Goal: Task Accomplishment & Management: Manage account settings

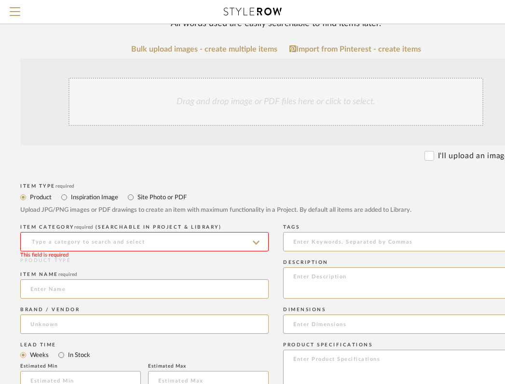
scroll to position [106, 71]
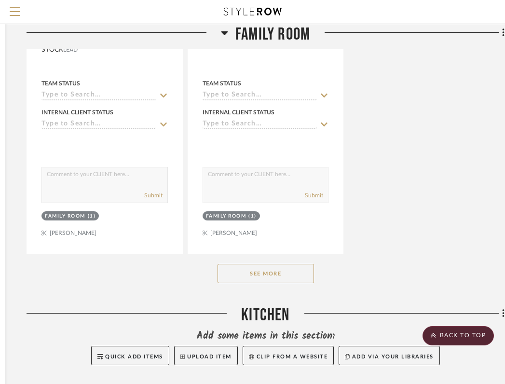
scroll to position [1443, 176]
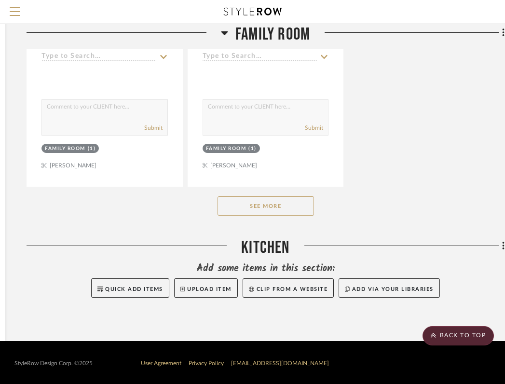
click at [285, 203] on button "See More" at bounding box center [265, 205] width 96 height 19
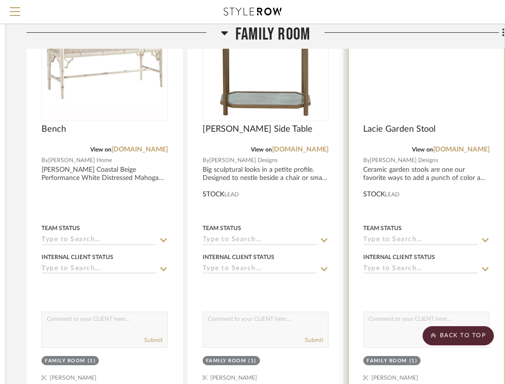
scroll to position [200, 176]
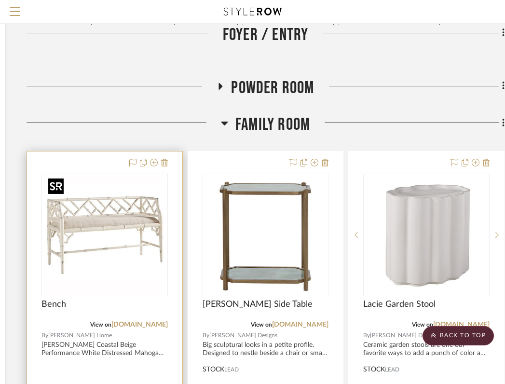
click at [0, 0] on img at bounding box center [0, 0] width 0 height 0
click at [130, 275] on img "0" at bounding box center [104, 235] width 121 height 121
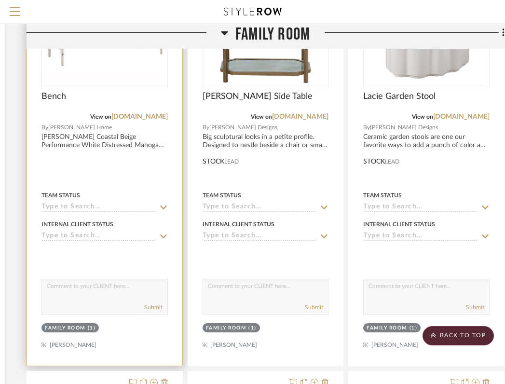
scroll to position [389, 176]
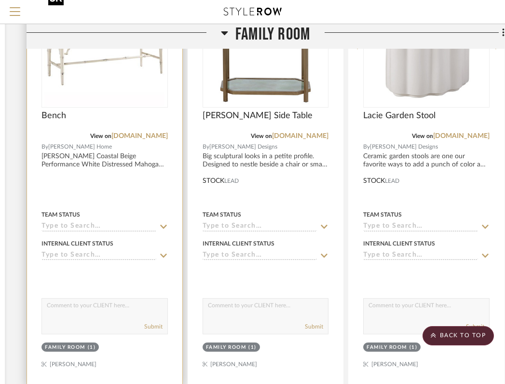
click at [132, 91] on img "0" at bounding box center [104, 46] width 121 height 121
click at [48, 118] on span "Bench" at bounding box center [53, 115] width 25 height 11
click at [50, 118] on span "Bench" at bounding box center [53, 115] width 25 height 11
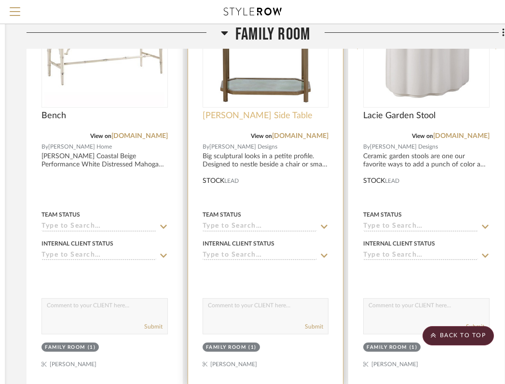
click at [264, 117] on span "[PERSON_NAME] Side Table" at bounding box center [258, 115] width 110 height 11
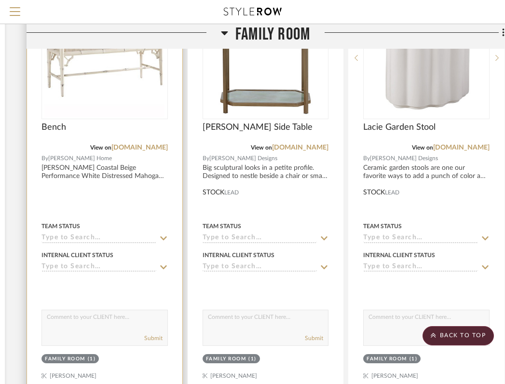
scroll to position [350, 176]
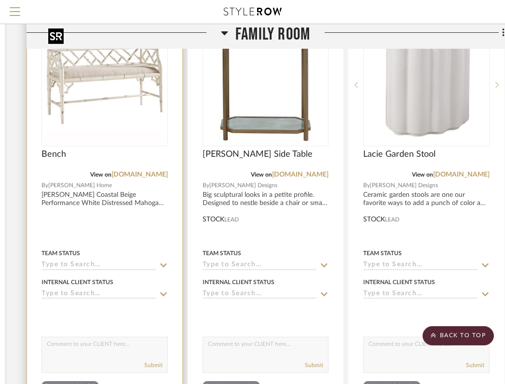
click at [149, 125] on img "0" at bounding box center [104, 85] width 121 height 121
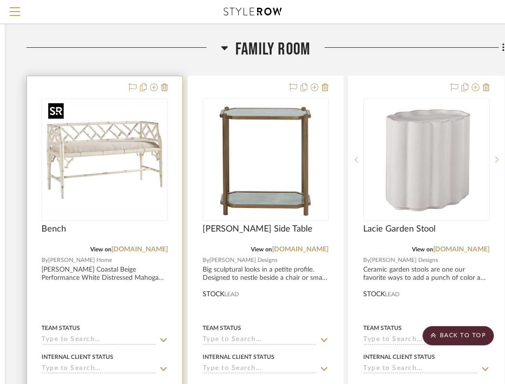
scroll to position [270, 176]
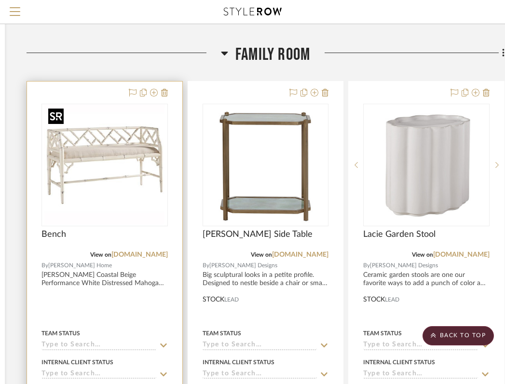
click at [151, 124] on img "0" at bounding box center [104, 165] width 121 height 121
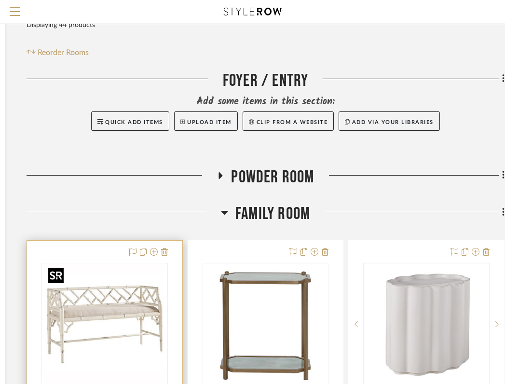
scroll to position [109, 176]
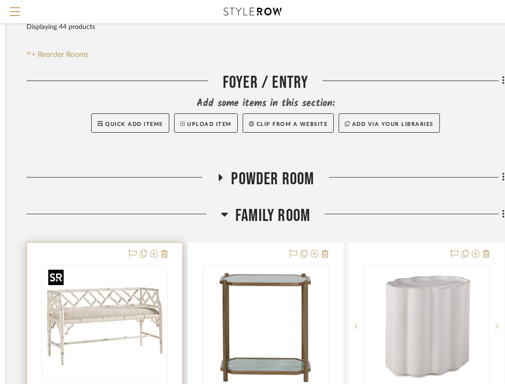
click at [164, 300] on img "0" at bounding box center [104, 326] width 121 height 121
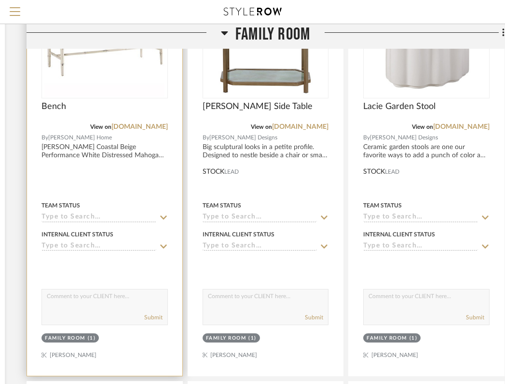
scroll to position [411, 176]
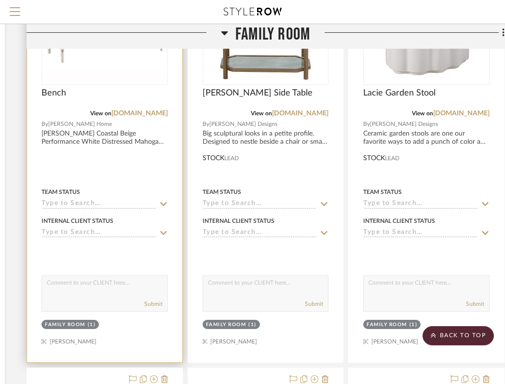
click at [173, 296] on div at bounding box center [104, 151] width 155 height 422
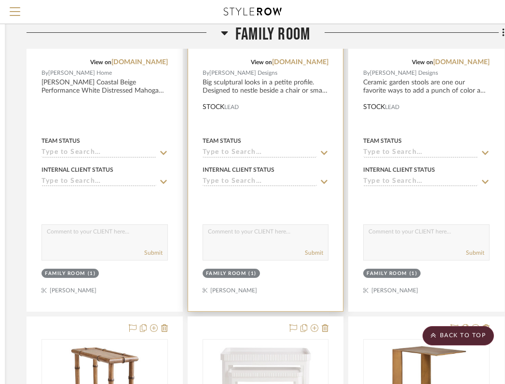
scroll to position [465, 176]
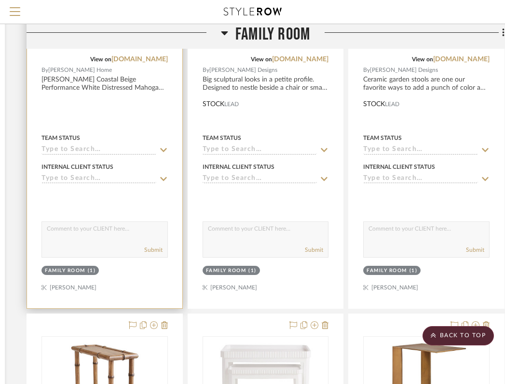
click at [172, 283] on div at bounding box center [104, 97] width 155 height 422
click at [162, 281] on div at bounding box center [104, 97] width 155 height 422
click at [163, 278] on div at bounding box center [104, 97] width 155 height 422
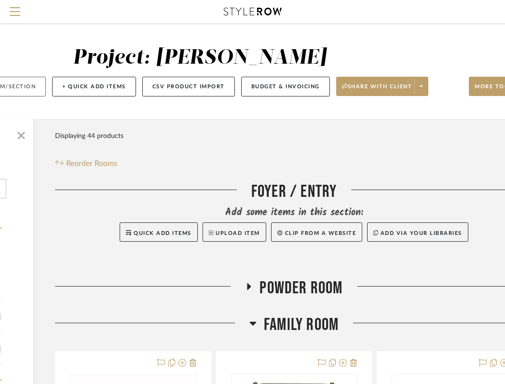
scroll to position [0, 190]
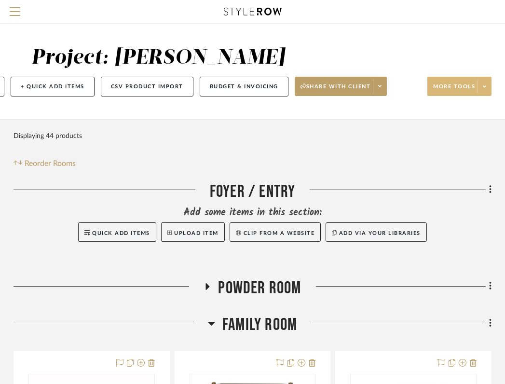
click at [485, 89] on icon at bounding box center [484, 86] width 3 height 5
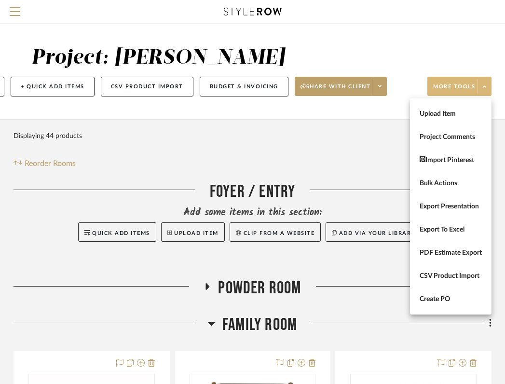
click at [485, 87] on div at bounding box center [252, 192] width 505 height 384
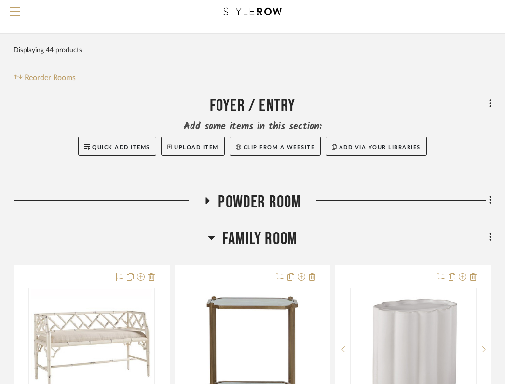
scroll to position [231, 190]
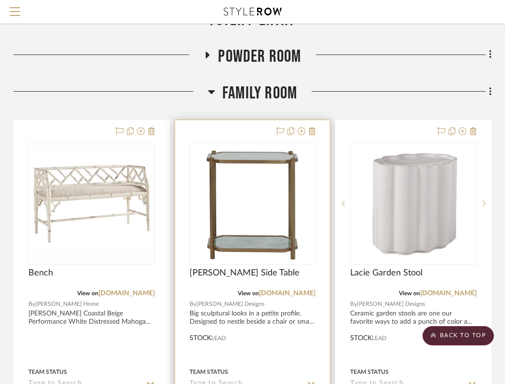
click at [244, 128] on div at bounding box center [252, 331] width 155 height 422
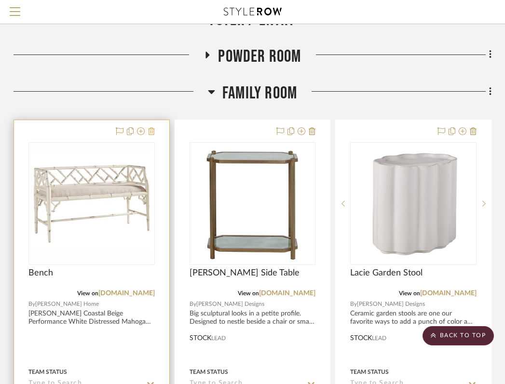
click at [154, 133] on icon at bounding box center [151, 131] width 7 height 8
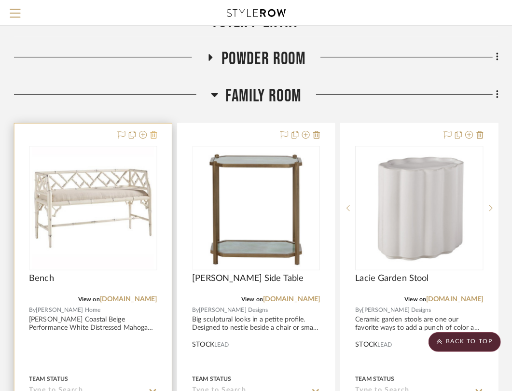
scroll to position [0, 0]
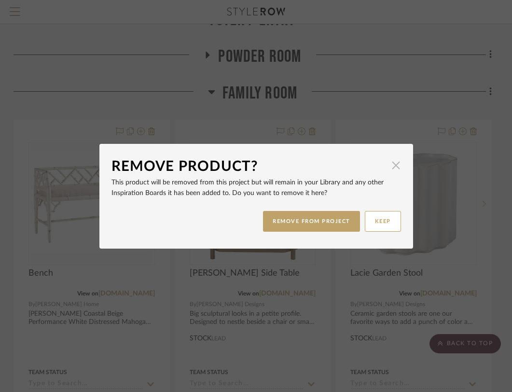
click at [395, 165] on span "button" at bounding box center [395, 165] width 19 height 19
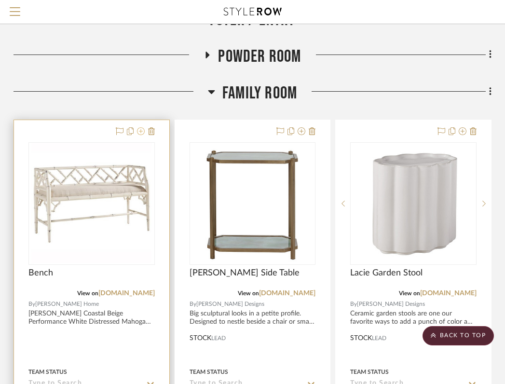
click at [143, 131] on icon at bounding box center [141, 131] width 8 height 8
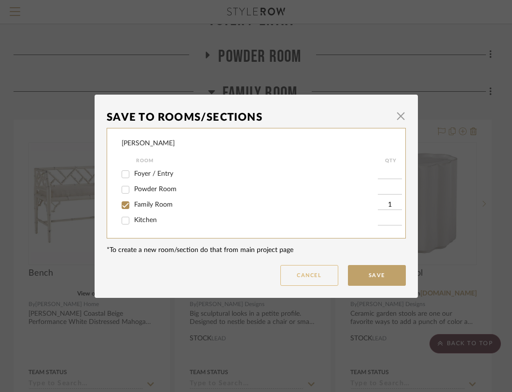
click at [310, 274] on button "Cancel" at bounding box center [309, 275] width 58 height 21
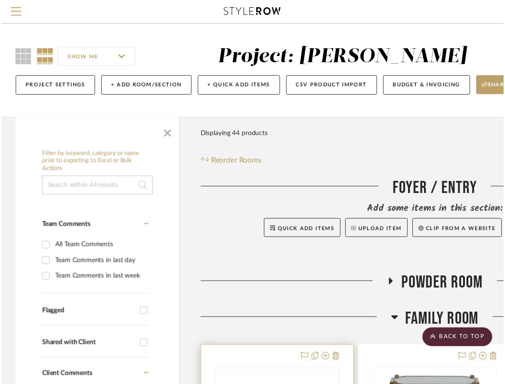
scroll to position [231, 190]
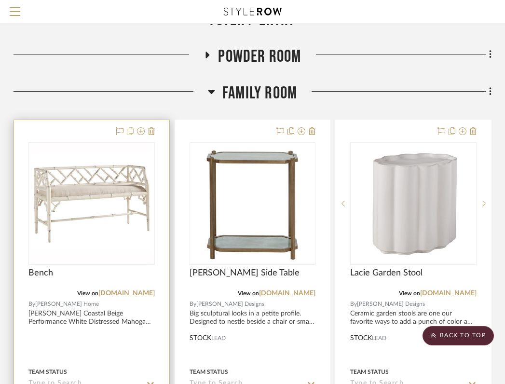
click at [131, 128] on icon at bounding box center [130, 131] width 7 height 8
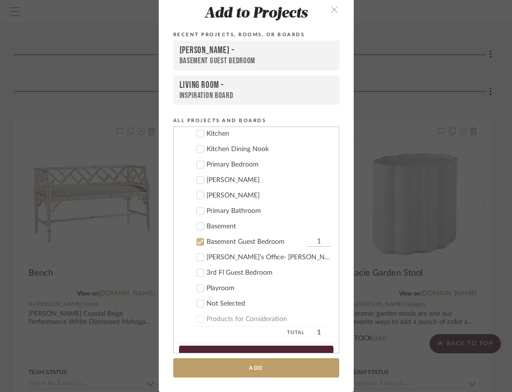
scroll to position [337, 0]
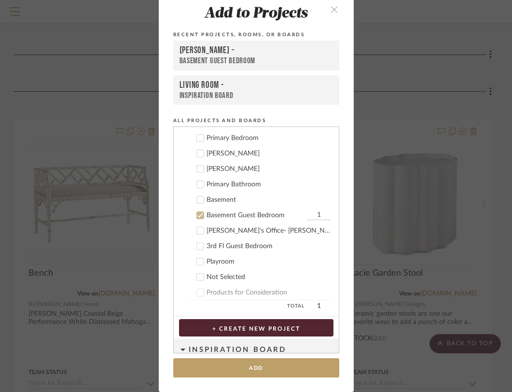
click at [330, 12] on icon "close" at bounding box center [334, 9] width 8 height 8
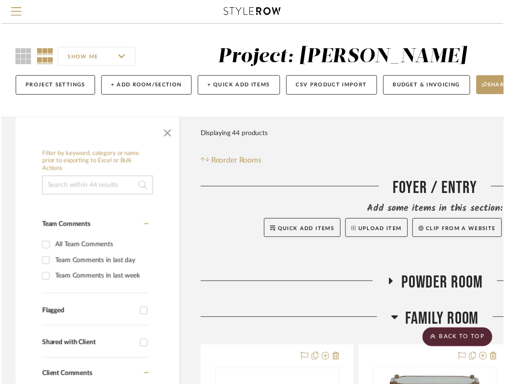
scroll to position [231, 190]
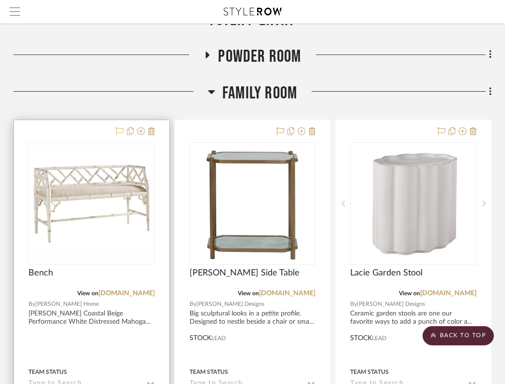
click at [121, 130] on icon at bounding box center [120, 131] width 8 height 8
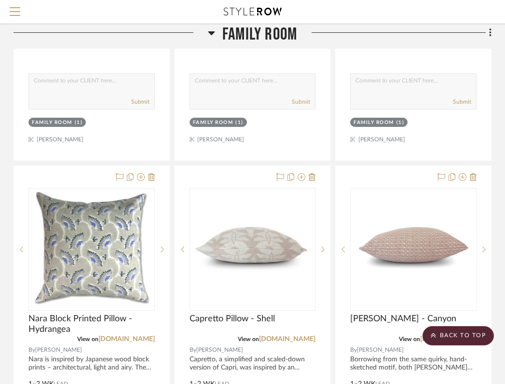
scroll to position [2626, 190]
